Goal: Task Accomplishment & Management: Use online tool/utility

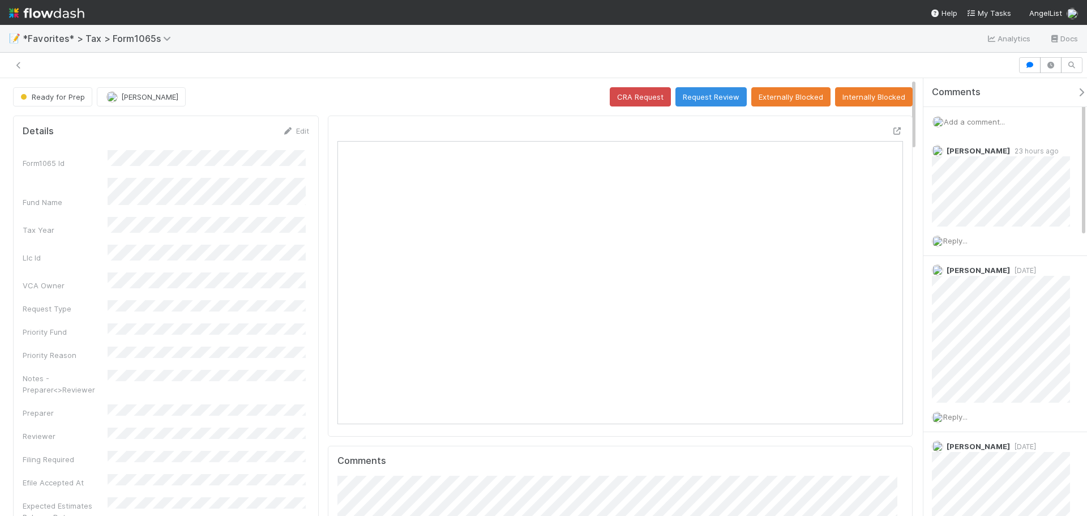
scroll to position [221, 551]
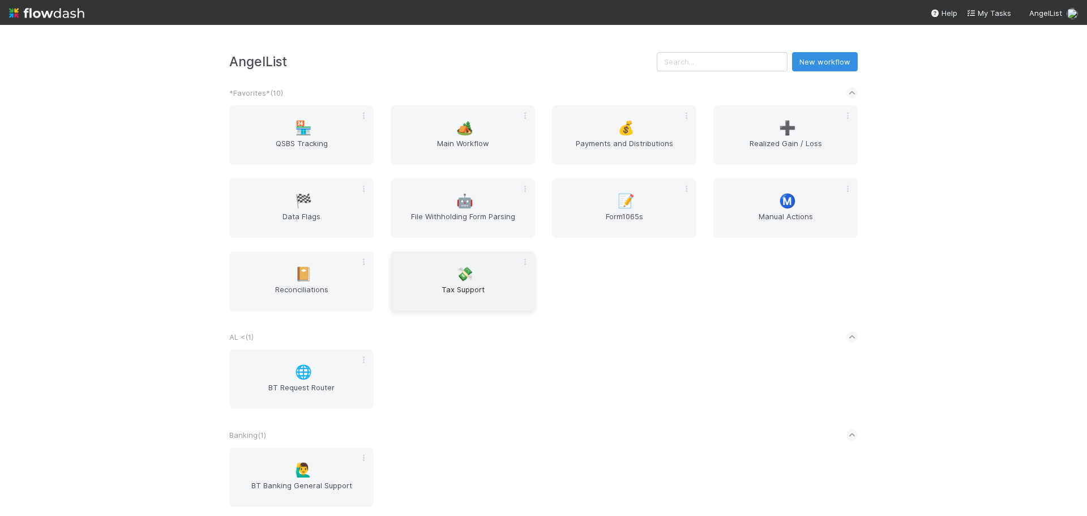
click at [449, 272] on div "💸 Tax Support" at bounding box center [463, 280] width 144 height 59
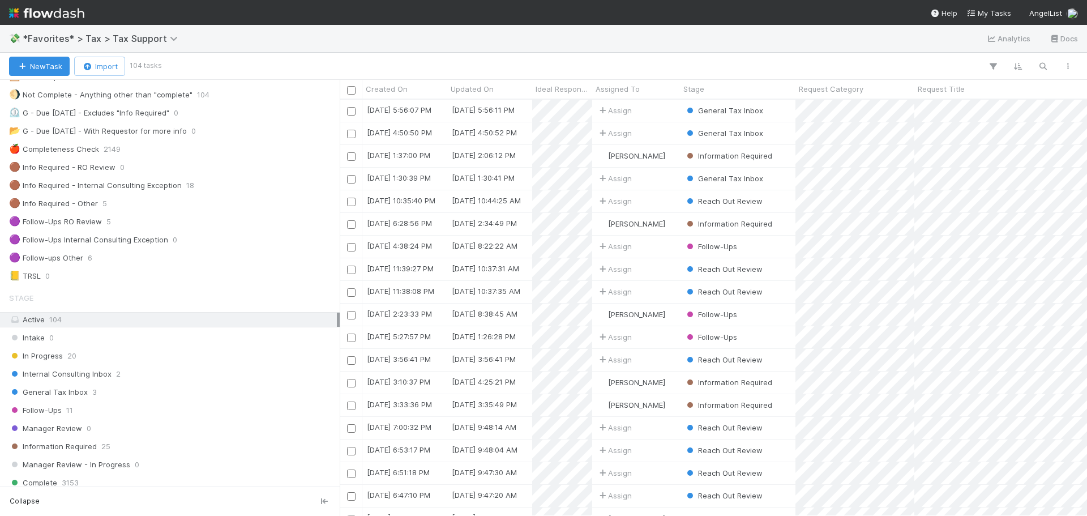
scroll to position [170, 0]
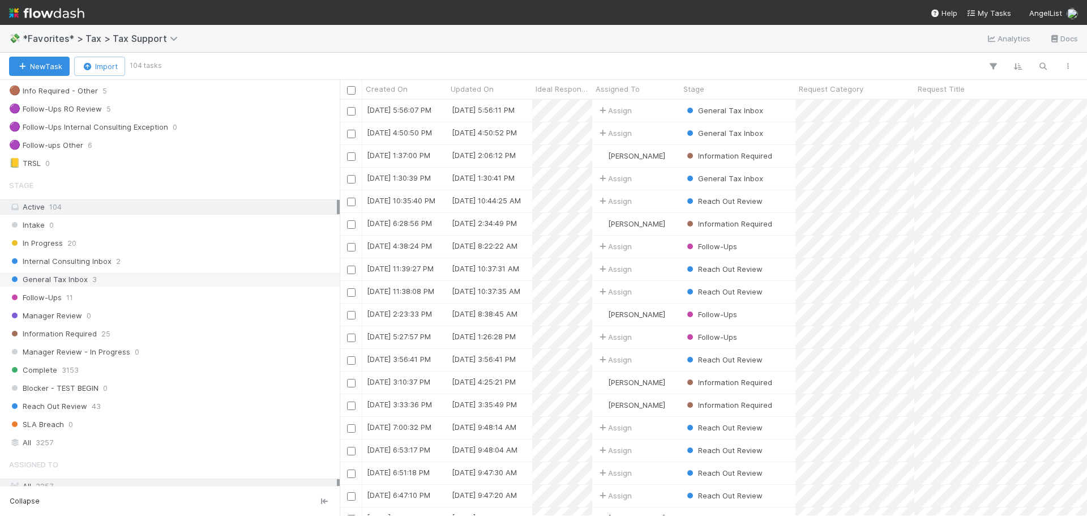
click at [93, 286] on span "3" at bounding box center [94, 279] width 5 height 14
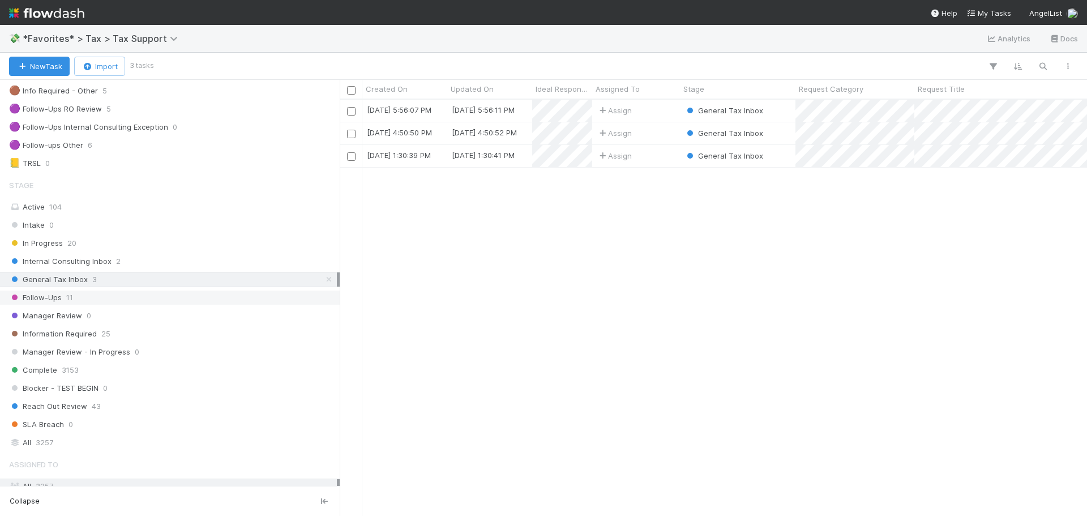
scroll to position [408, 739]
click at [686, 129] on span "General Tax Inbox" at bounding box center [723, 133] width 79 height 9
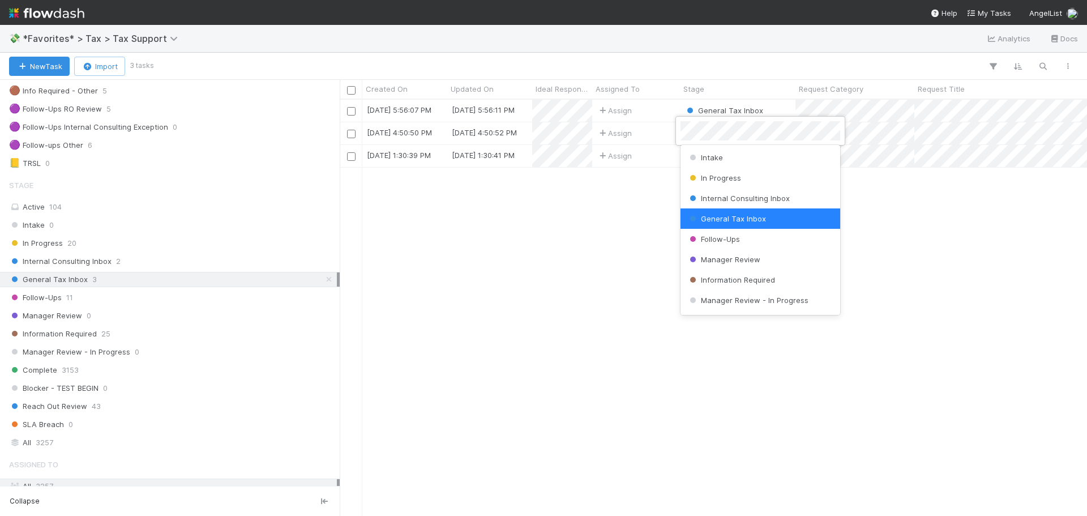
click at [665, 135] on div at bounding box center [543, 258] width 1087 height 516
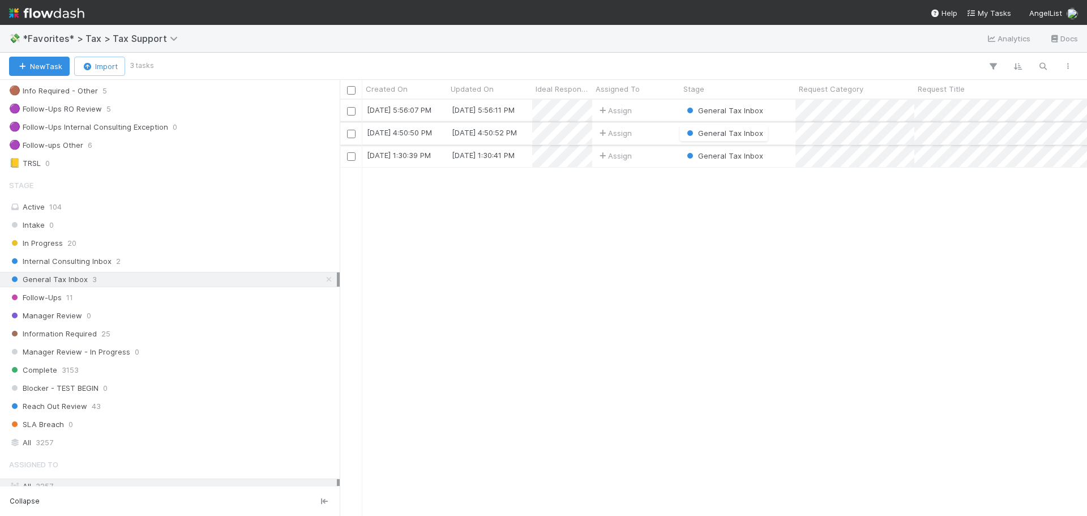
click at [660, 132] on div "Assign" at bounding box center [636, 133] width 88 height 22
